Goal: Transaction & Acquisition: Subscribe to service/newsletter

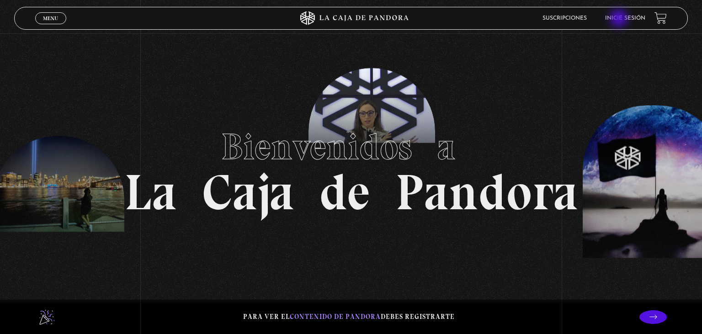
click at [620, 19] on link "Inicie sesión" at bounding box center [625, 18] width 40 height 5
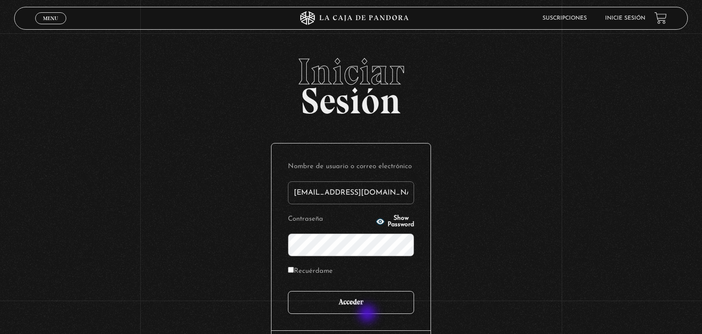
type input "gabymena08@hotmail.com"
click at [366, 306] on input "Acceder" at bounding box center [351, 302] width 126 height 23
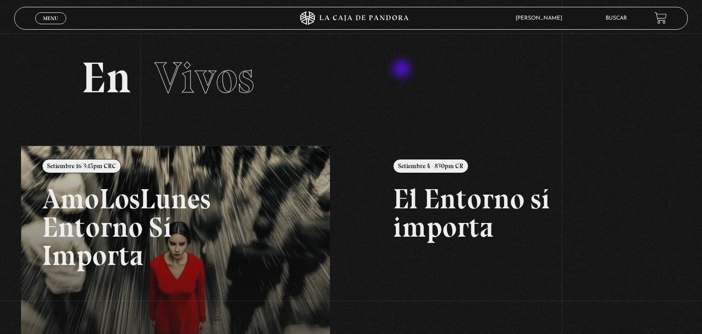
scroll to position [48, 0]
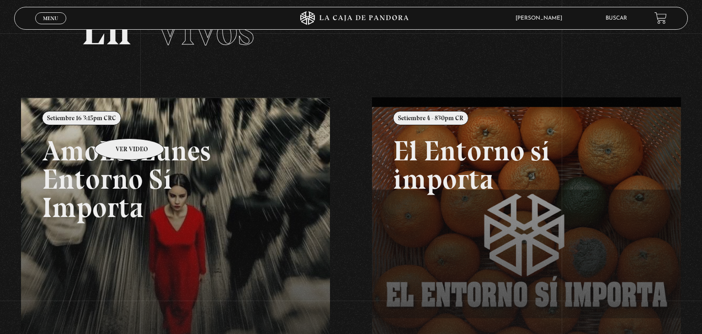
click at [117, 125] on link at bounding box center [372, 264] width 702 height 334
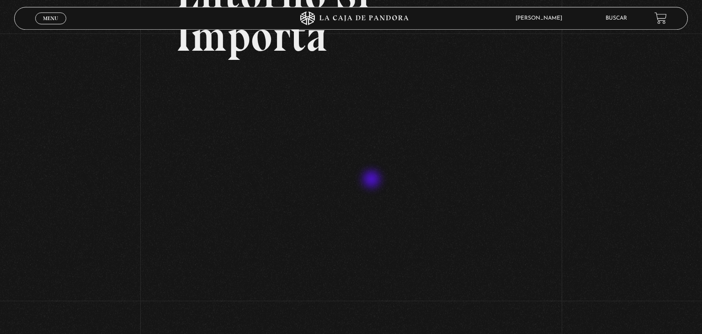
scroll to position [144, 0]
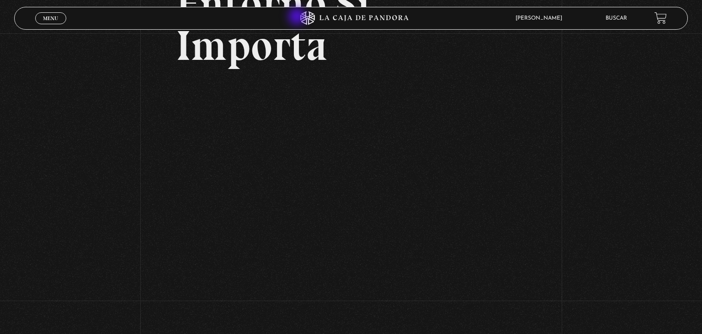
click at [298, 21] on icon at bounding box center [351, 18] width 211 height 14
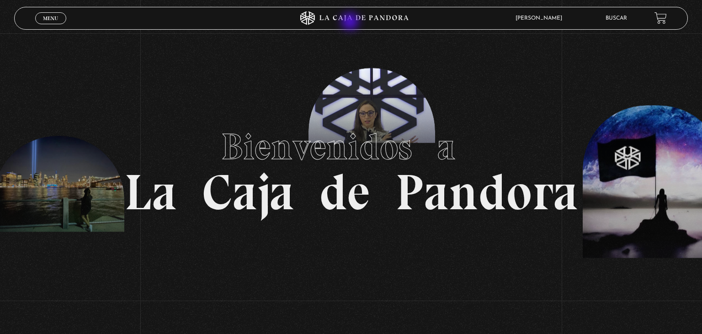
click at [351, 22] on icon at bounding box center [351, 18] width 211 height 14
click at [58, 15] on link "Menu Cerrar" at bounding box center [50, 18] width 31 height 12
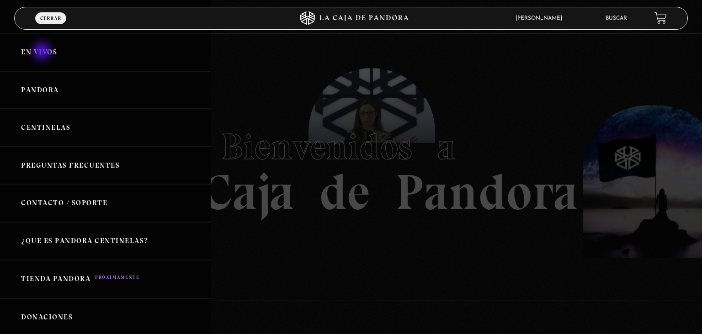
click at [43, 52] on link "En vivos" at bounding box center [105, 52] width 211 height 38
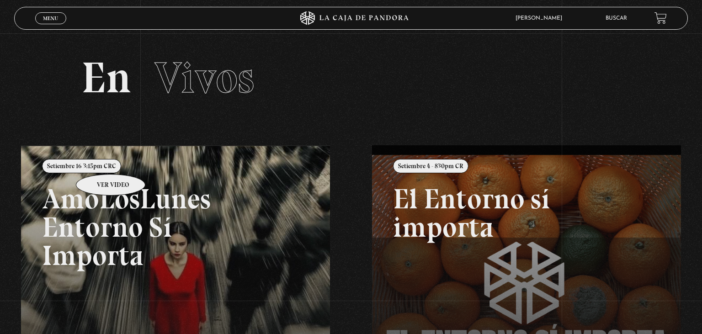
click at [99, 160] on link at bounding box center [372, 312] width 702 height 334
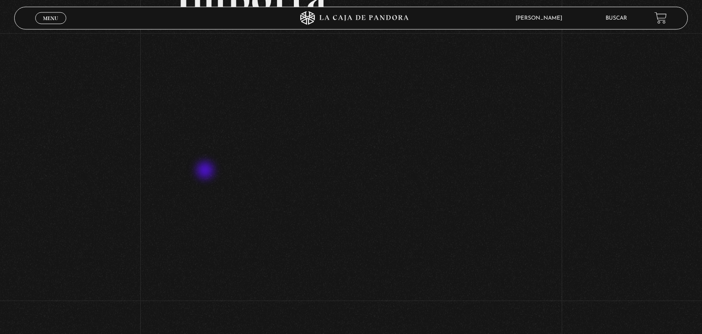
scroll to position [193, 0]
